Goal: Use online tool/utility: Utilize a website feature to perform a specific function

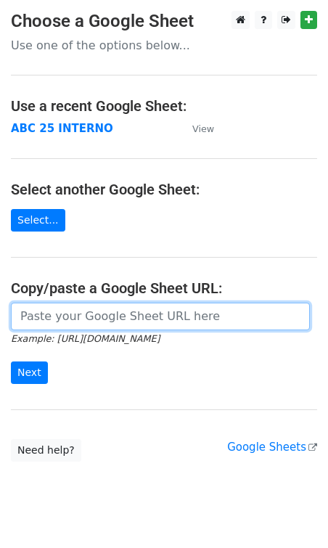
click at [37, 318] on input "url" at bounding box center [160, 317] width 299 height 28
paste input "[URL][DOMAIN_NAME]"
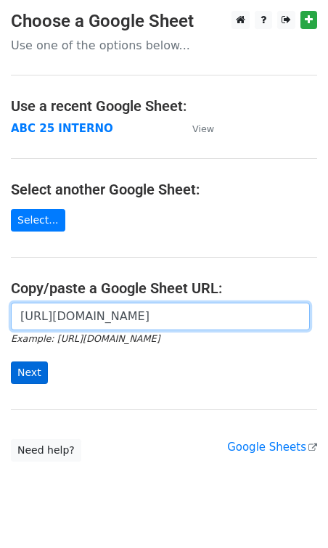
type input "https://docs.google.com/spreadsheets/d/1nRZoKuUe4oVc-rx_tNVDtj2I5jK5B6hO-2A8Gom…"
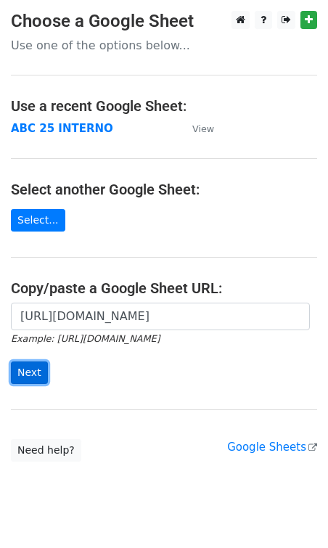
click at [25, 370] on input "Next" at bounding box center [29, 373] width 37 height 23
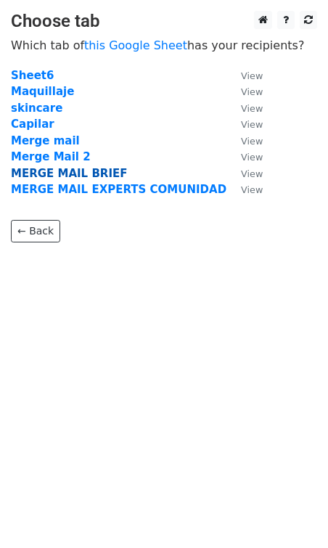
click at [80, 179] on strong "MERGE MAIL BRIEF" at bounding box center [69, 173] width 116 height 13
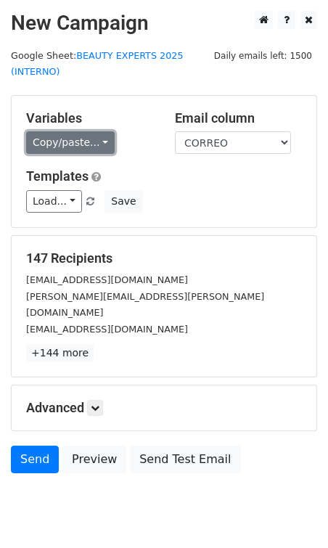
click at [81, 139] on link "Copy/paste..." at bounding box center [70, 142] width 89 height 23
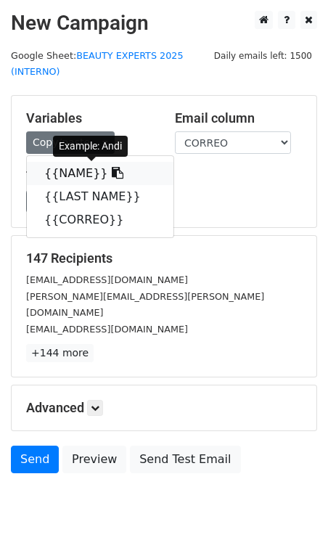
click at [78, 174] on link "{{NAME}}" at bounding box center [100, 173] width 147 height 23
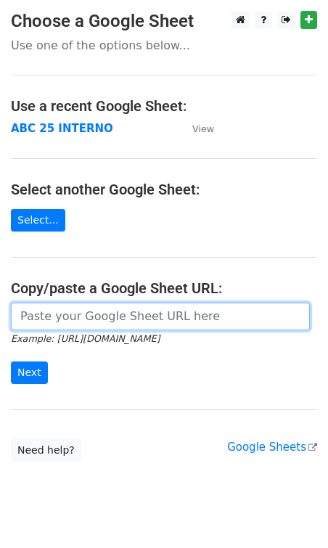
click at [54, 329] on input "url" at bounding box center [160, 317] width 299 height 28
paste input "[URL][DOMAIN_NAME]"
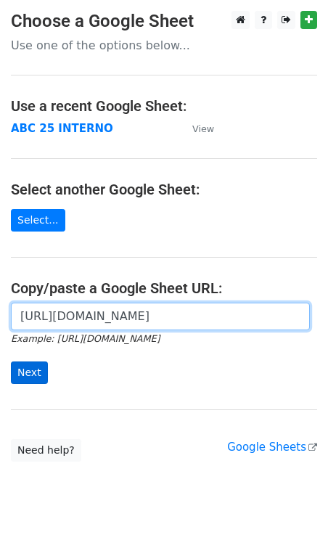
type input "[URL][DOMAIN_NAME]"
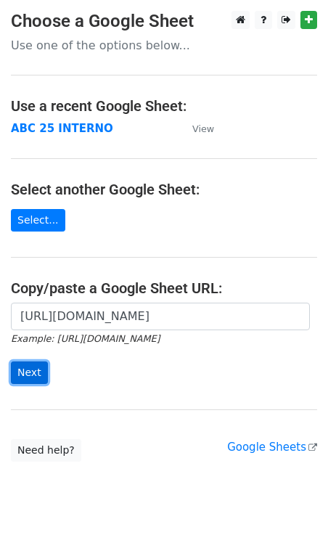
click at [36, 369] on input "Next" at bounding box center [29, 373] width 37 height 23
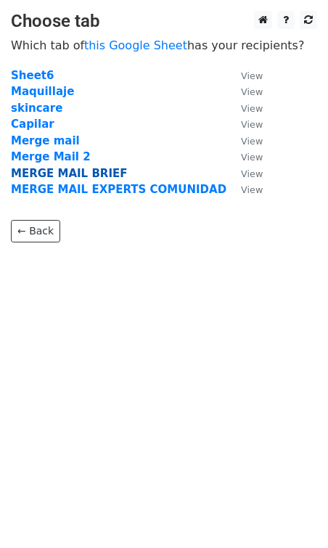
click at [60, 175] on strong "MERGE MAIL BRIEF" at bounding box center [69, 173] width 116 height 13
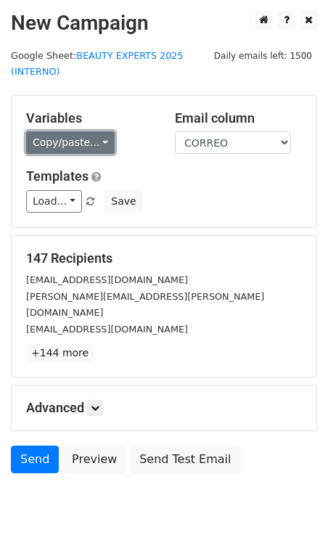
click at [78, 148] on link "Copy/paste..." at bounding box center [70, 142] width 89 height 23
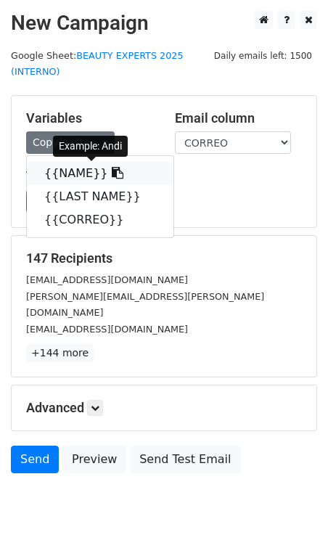
click at [76, 174] on link "{{NAME}}" at bounding box center [100, 173] width 147 height 23
